Goal: Information Seeking & Learning: Learn about a topic

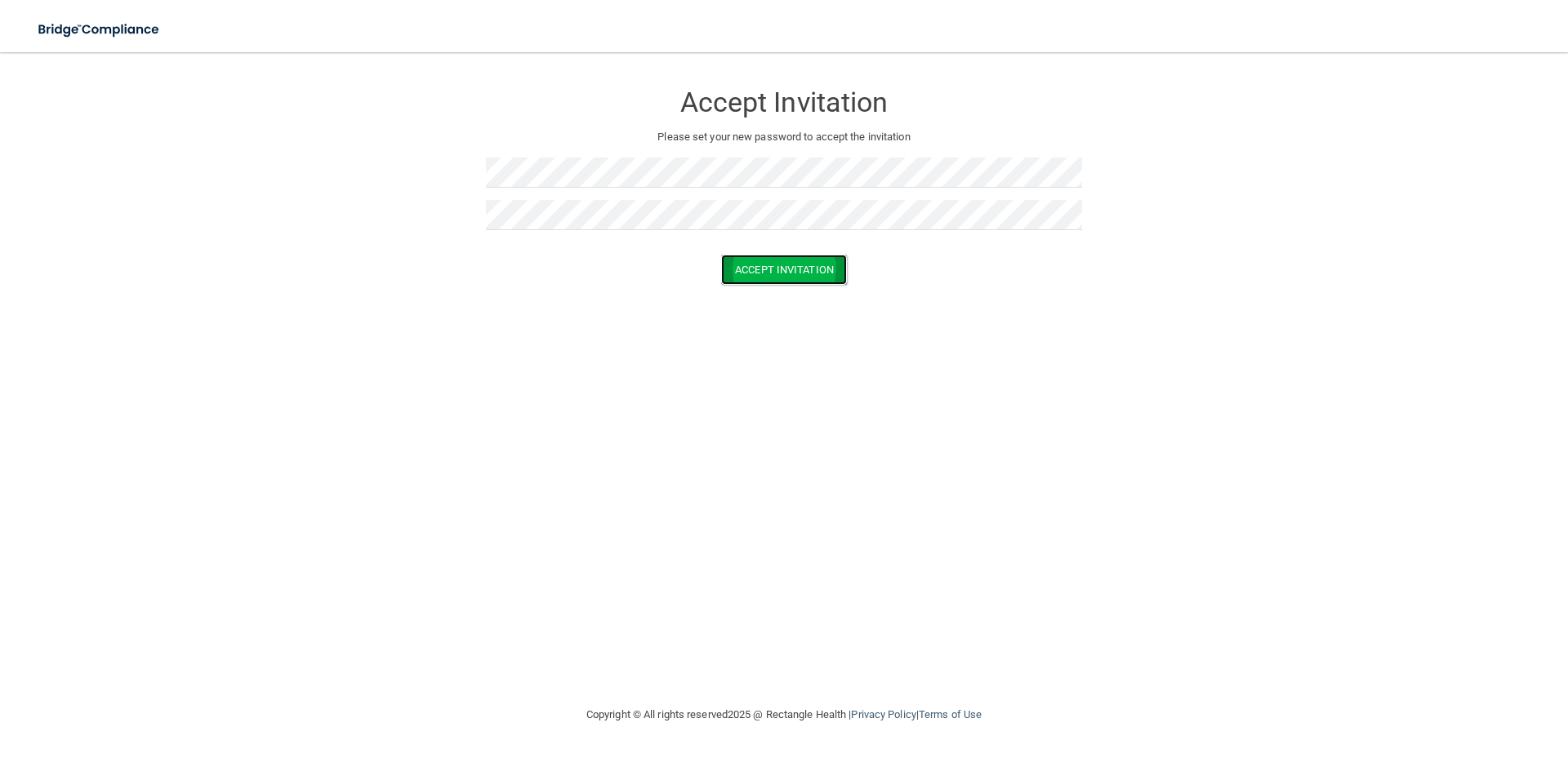
click at [748, 265] on button "Accept Invitation" at bounding box center [784, 269] width 126 height 30
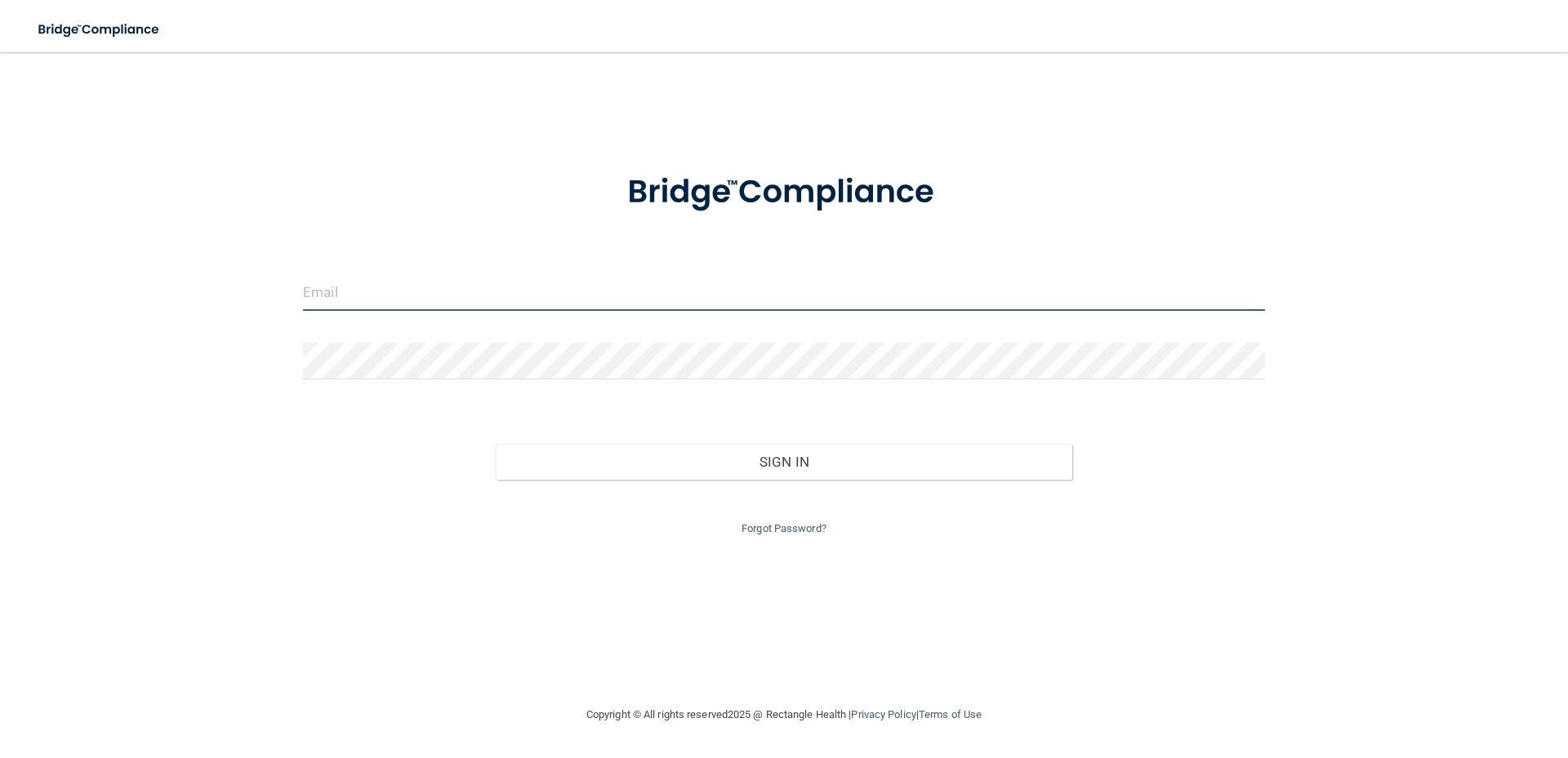
click at [493, 297] on input "email" at bounding box center [784, 293] width 962 height 37
type input "[PERSON_NAME][EMAIL_ADDRESS][DOMAIN_NAME]"
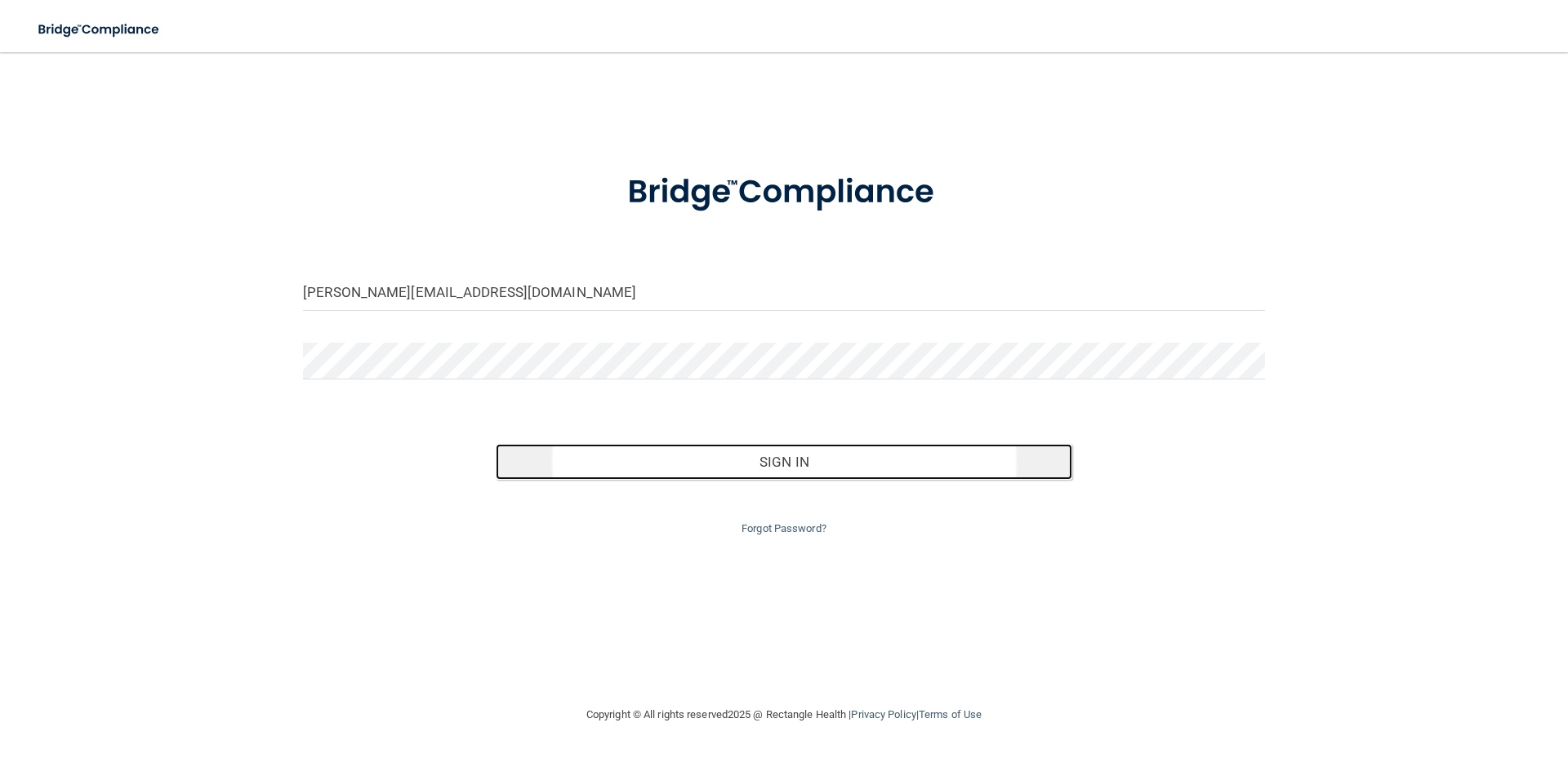
click at [592, 456] on button "Sign In" at bounding box center [784, 461] width 577 height 36
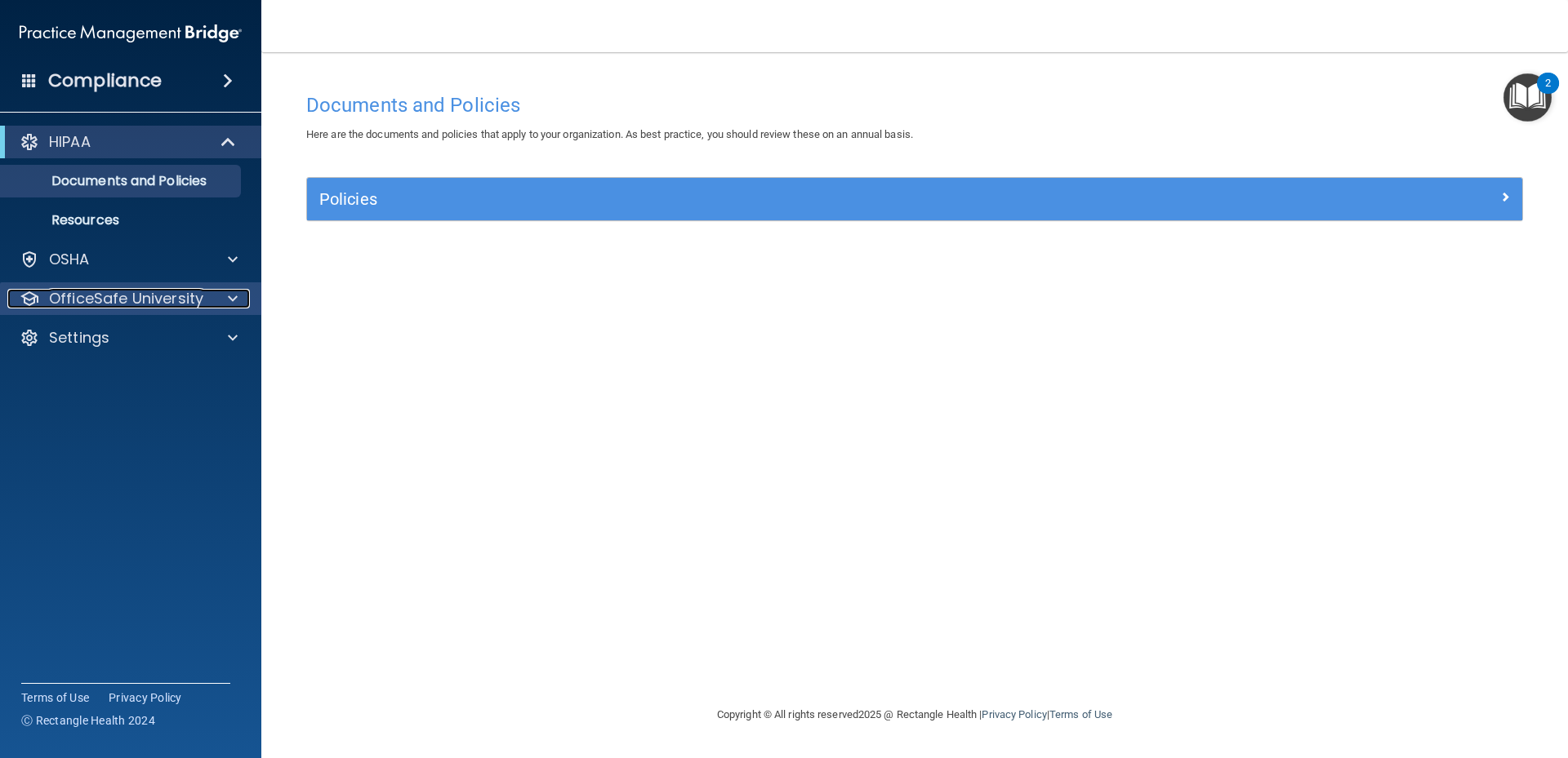
click at [203, 298] on div "OfficeSafe University" at bounding box center [108, 299] width 202 height 19
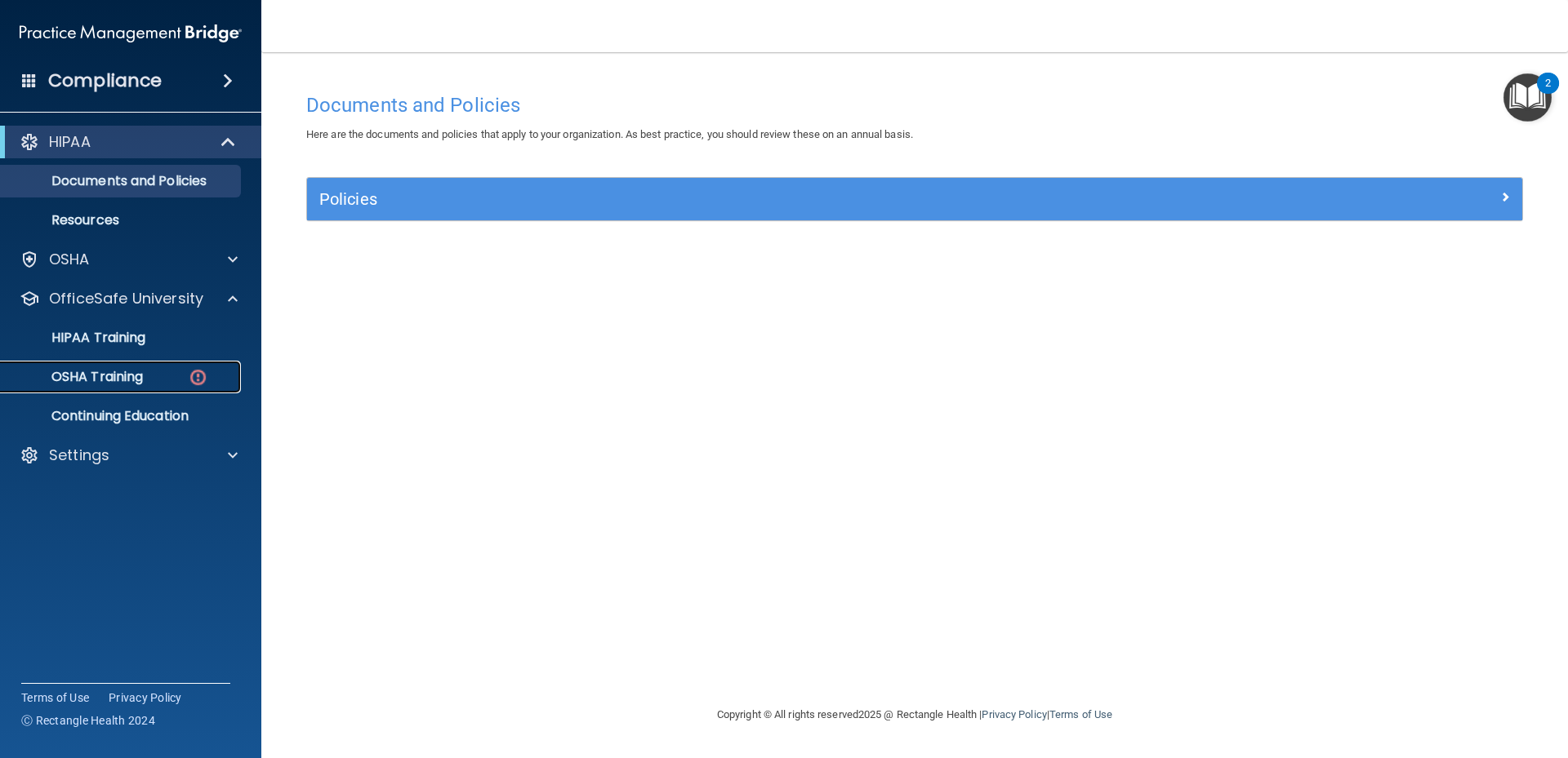
click at [151, 369] on div "OSHA Training" at bounding box center [122, 377] width 223 height 16
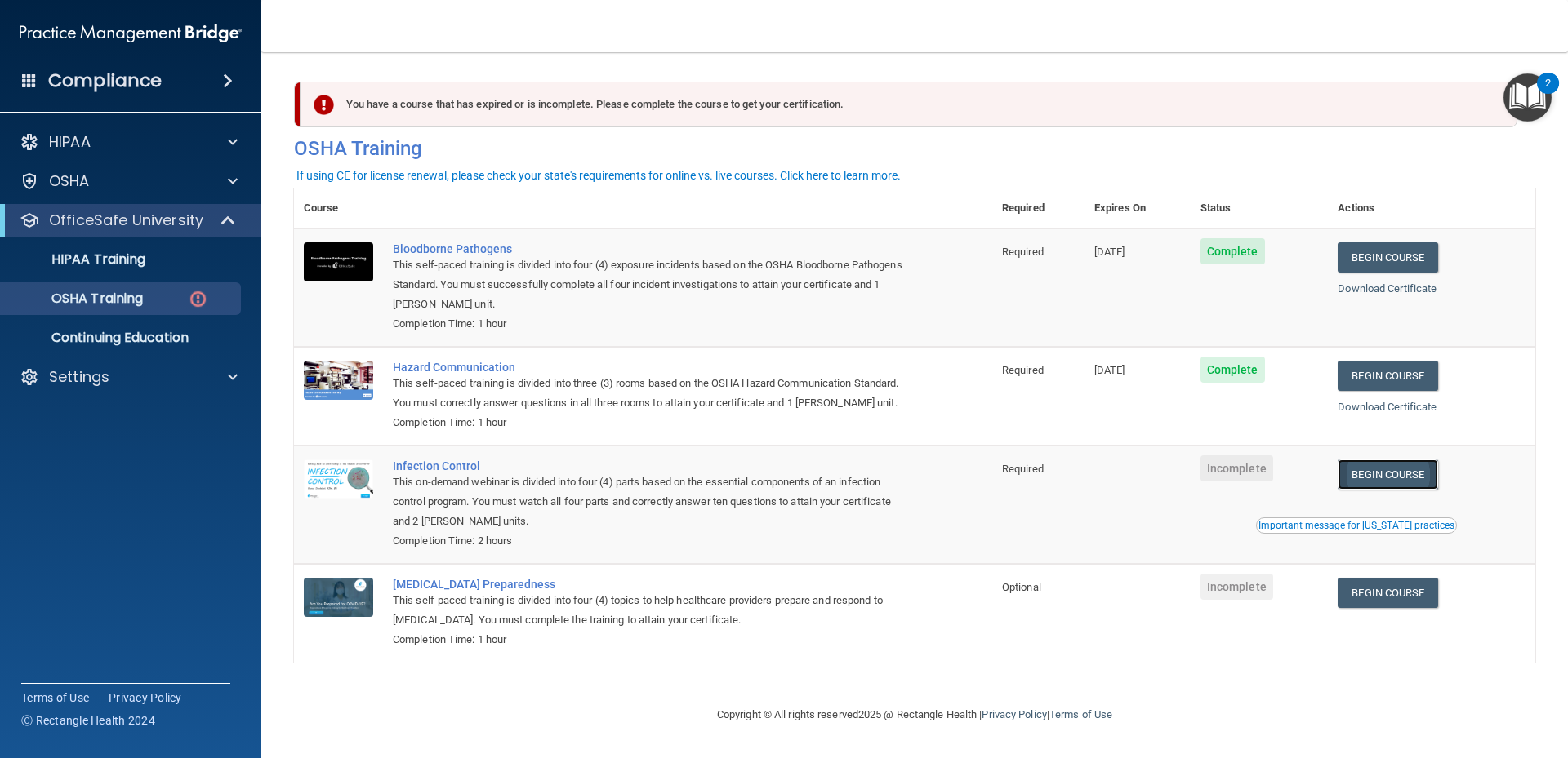
click at [1393, 490] on link "Begin Course" at bounding box center [1387, 474] width 100 height 30
